Goal: Navigation & Orientation: Find specific page/section

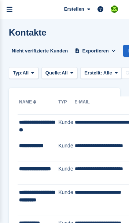
click at [12, 8] on icon "menu" at bounding box center [10, 9] width 6 height 7
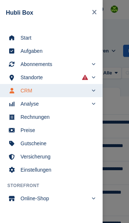
click at [22, 38] on span "Start" at bounding box center [56, 38] width 71 height 10
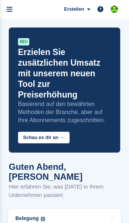
click at [12, 11] on icon "menu" at bounding box center [10, 9] width 6 height 7
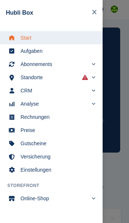
click at [29, 202] on span "Online-Shop" at bounding box center [54, 198] width 67 height 10
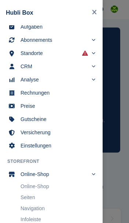
scroll to position [40, 0]
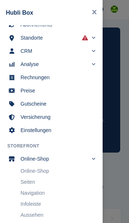
click at [28, 185] on link "Seiten" at bounding box center [58, 182] width 75 height 10
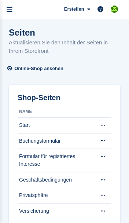
click at [11, 8] on icon "menu" at bounding box center [10, 9] width 6 height 7
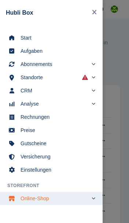
click at [25, 44] on link "Start" at bounding box center [51, 37] width 103 height 13
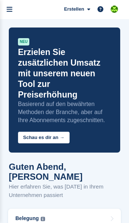
click at [114, 8] on img "main navigation" at bounding box center [114, 8] width 7 height 7
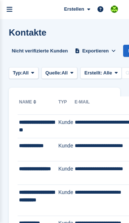
click at [10, 8] on icon "menu" at bounding box center [10, 9] width 6 height 7
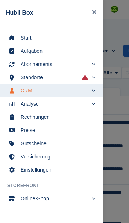
click at [23, 40] on span "Start" at bounding box center [56, 38] width 71 height 10
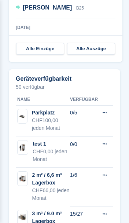
scroll to position [830, 0]
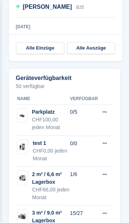
click at [36, 147] on div "CHF0,00 jeden Monat" at bounding box center [51, 154] width 37 height 15
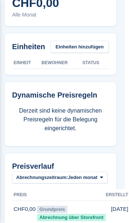
scroll to position [164, 3]
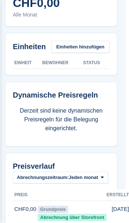
click at [98, 179] on span "Jeden monat" at bounding box center [83, 177] width 29 height 7
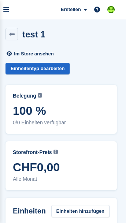
scroll to position [0, 3]
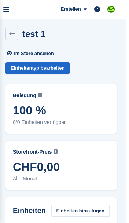
click at [9, 10] on icon "menu" at bounding box center [6, 9] width 6 height 7
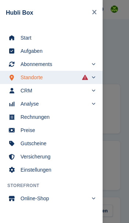
scroll to position [0, 0]
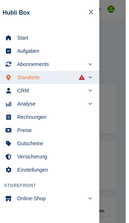
click at [55, 199] on span "Online-Shop" at bounding box center [54, 198] width 67 height 10
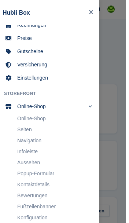
scroll to position [92, 0]
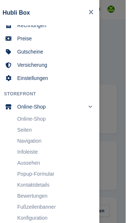
click at [65, 118] on link "Online-Shop" at bounding box center [58, 119] width 75 height 10
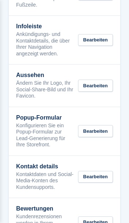
scroll to position [152, 0]
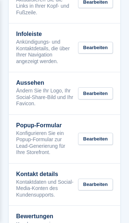
click at [23, 89] on p "Ändern Sie Ihr Logo, Ihr Social-Share-Bild und Ihr Favicon." at bounding box center [45, 97] width 58 height 19
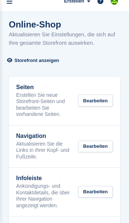
scroll to position [4, 0]
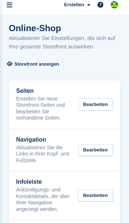
click at [105, 106] on div "Bearbeiten" at bounding box center [95, 104] width 35 height 12
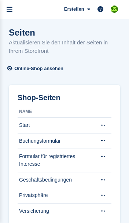
click at [10, 9] on icon "menu" at bounding box center [10, 9] width 6 height 7
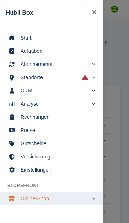
click at [96, 199] on link "Online-Shop" at bounding box center [51, 198] width 103 height 13
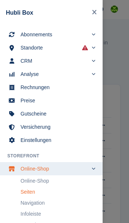
scroll to position [10, 0]
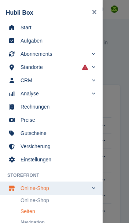
click at [74, 30] on span "Start" at bounding box center [56, 27] width 71 height 10
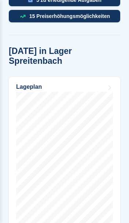
scroll to position [426, 0]
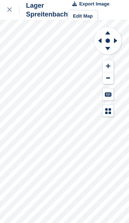
scroll to position [10, 0]
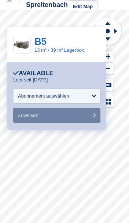
click at [69, 78] on div "Leer seit [DATE]" at bounding box center [56, 80] width 87 height 6
click at [74, 49] on link "13 m² / 39 m³ Lagerbox" at bounding box center [58, 49] width 49 height 5
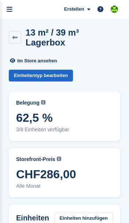
click at [11, 10] on icon "menu" at bounding box center [10, 9] width 6 height 7
